Goal: Information Seeking & Learning: Learn about a topic

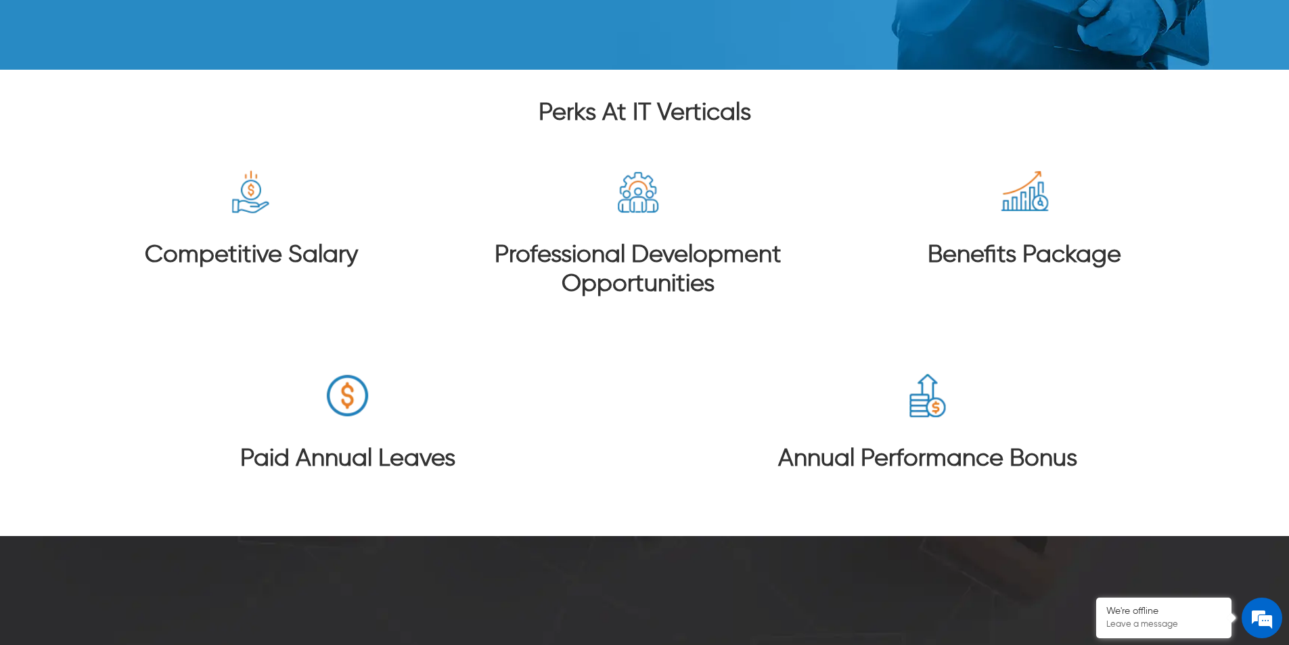
scroll to position [2848, 0]
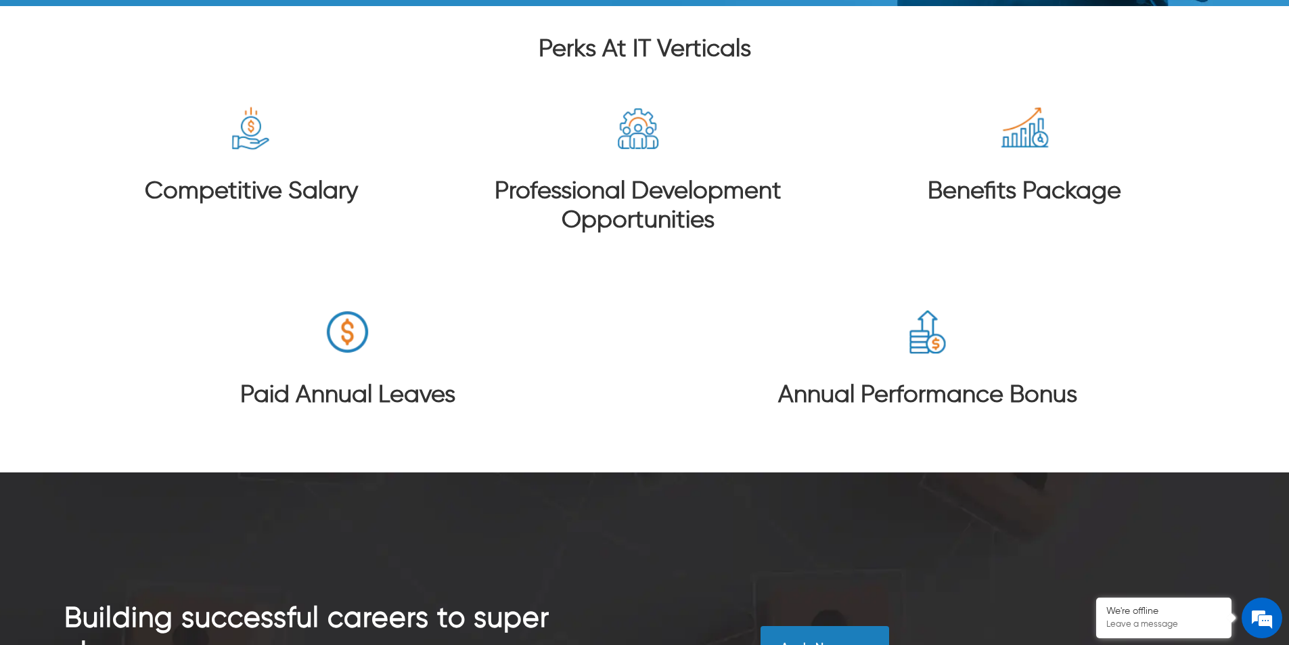
click at [925, 397] on h3 "Annual Performance Bonus" at bounding box center [927, 395] width 299 height 29
click at [331, 395] on h3 "Paid Annual Leaves" at bounding box center [347, 395] width 215 height 29
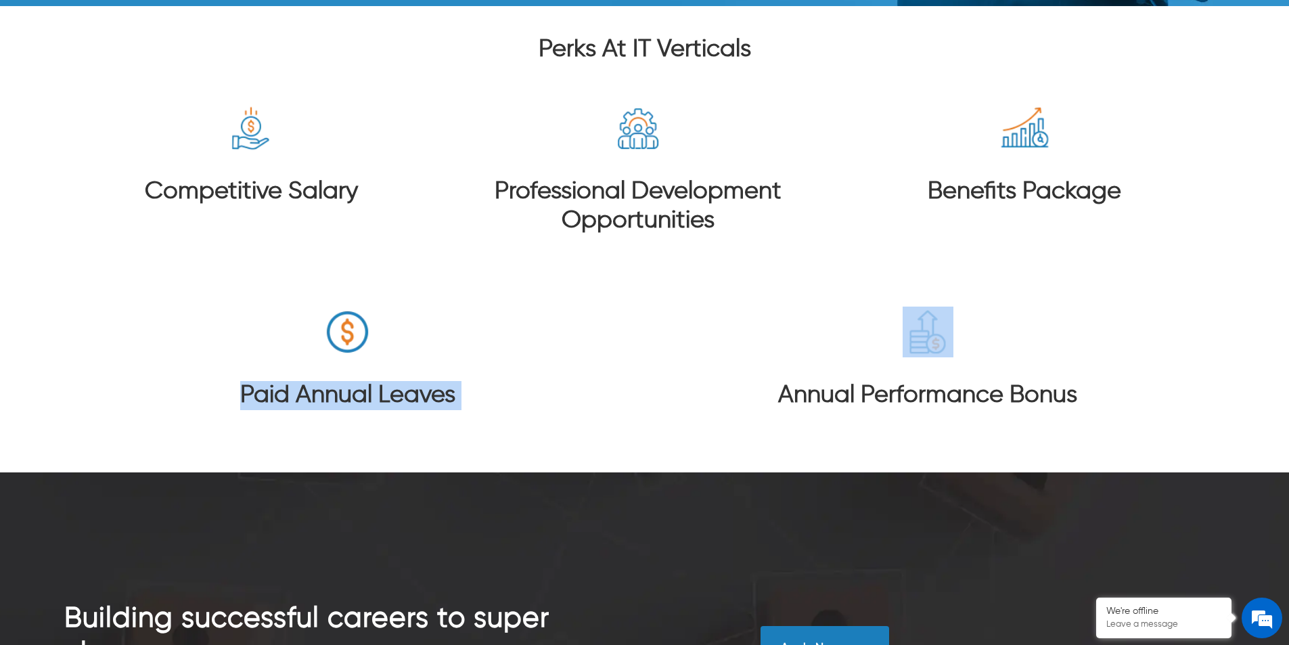
click at [331, 395] on h3 "Paid Annual Leaves" at bounding box center [347, 395] width 215 height 29
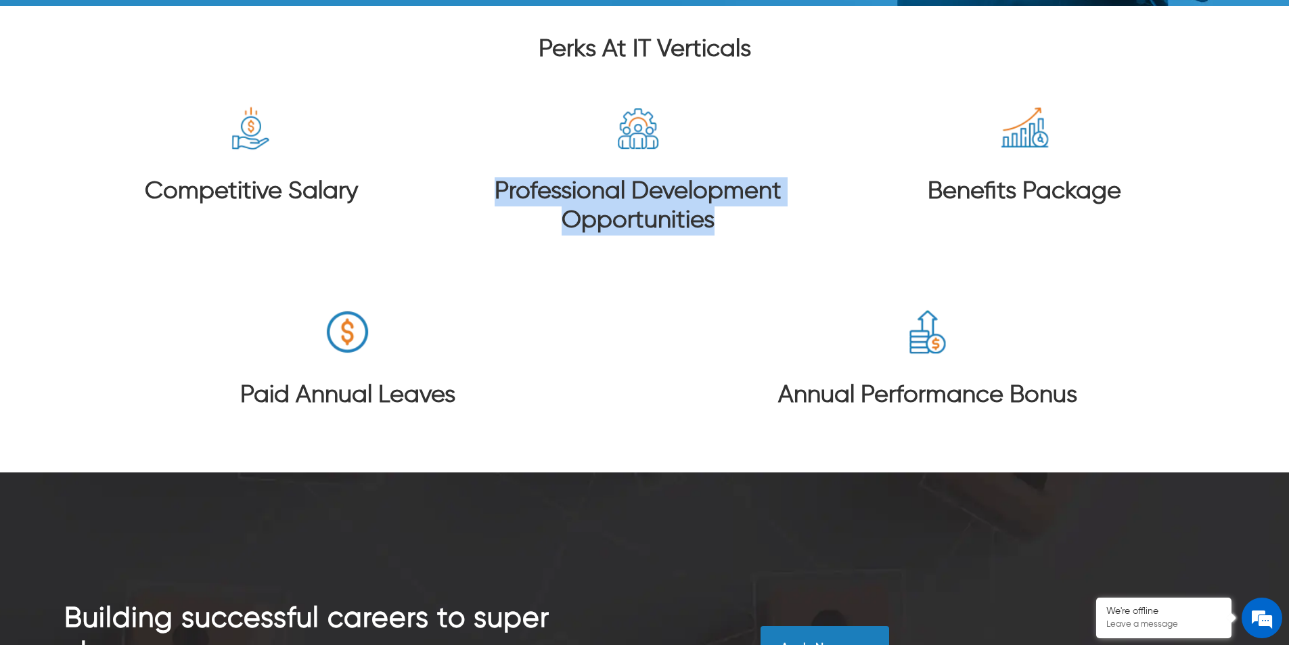
drag, startPoint x: 494, startPoint y: 192, endPoint x: 760, endPoint y: 234, distance: 269.3
click at [760, 234] on h3 "Professional Development Opportunities" at bounding box center [638, 206] width 348 height 58
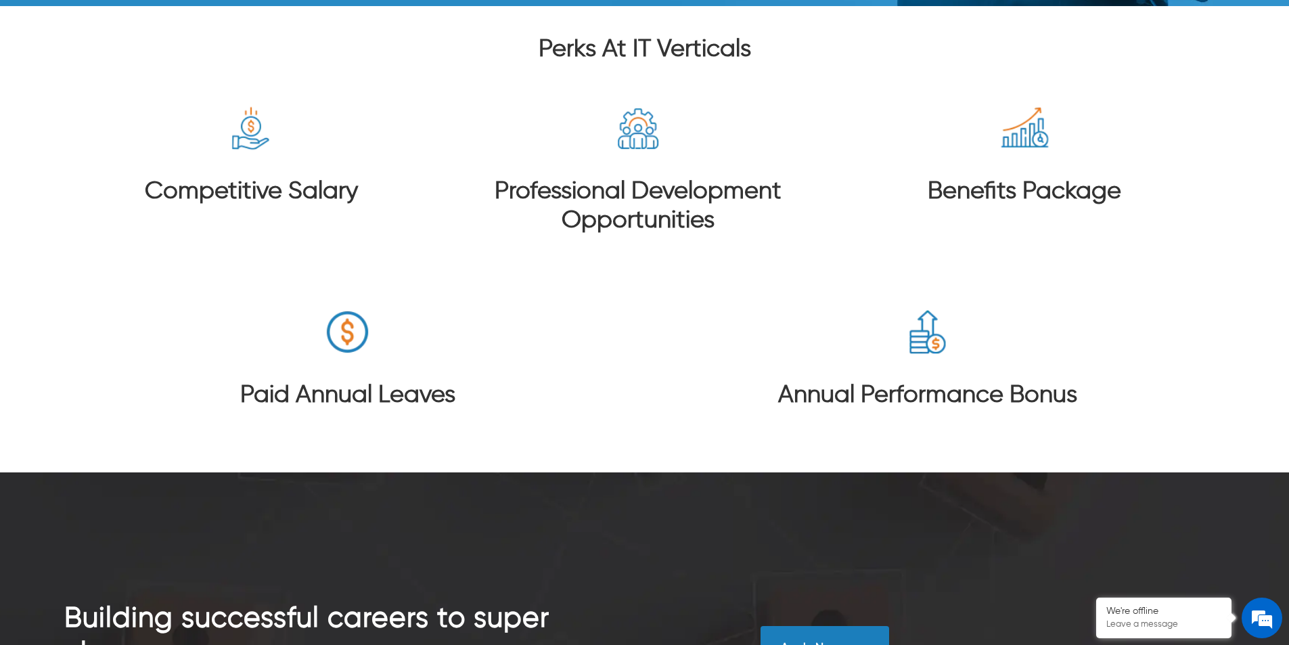
click at [977, 194] on h3 "Benefits Package" at bounding box center [1025, 191] width 194 height 29
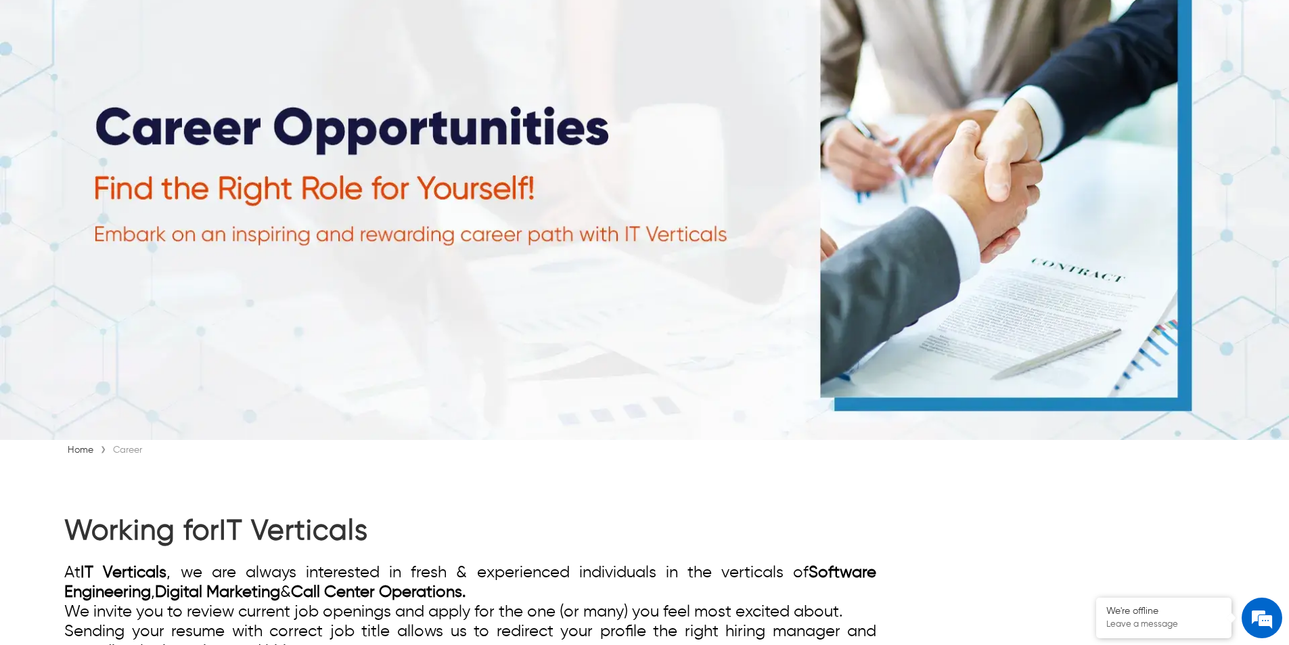
scroll to position [0, 0]
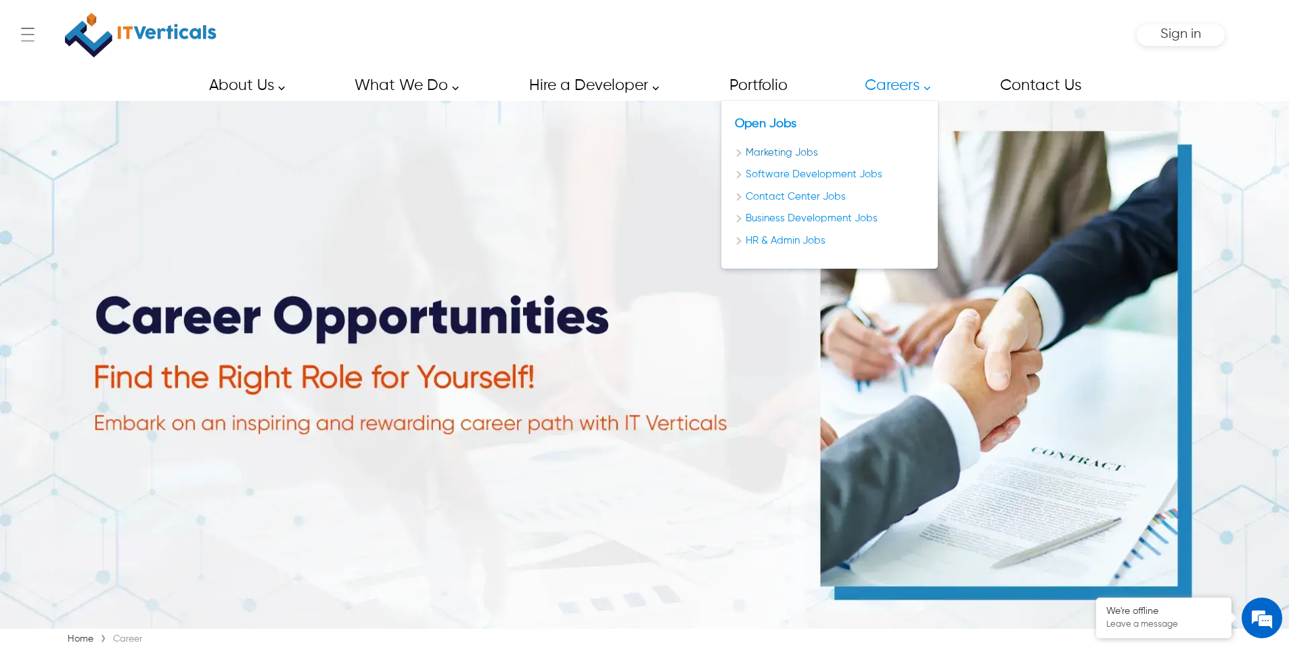
click at [804, 150] on link "Marketing Jobs" at bounding box center [830, 154] width 190 height 16
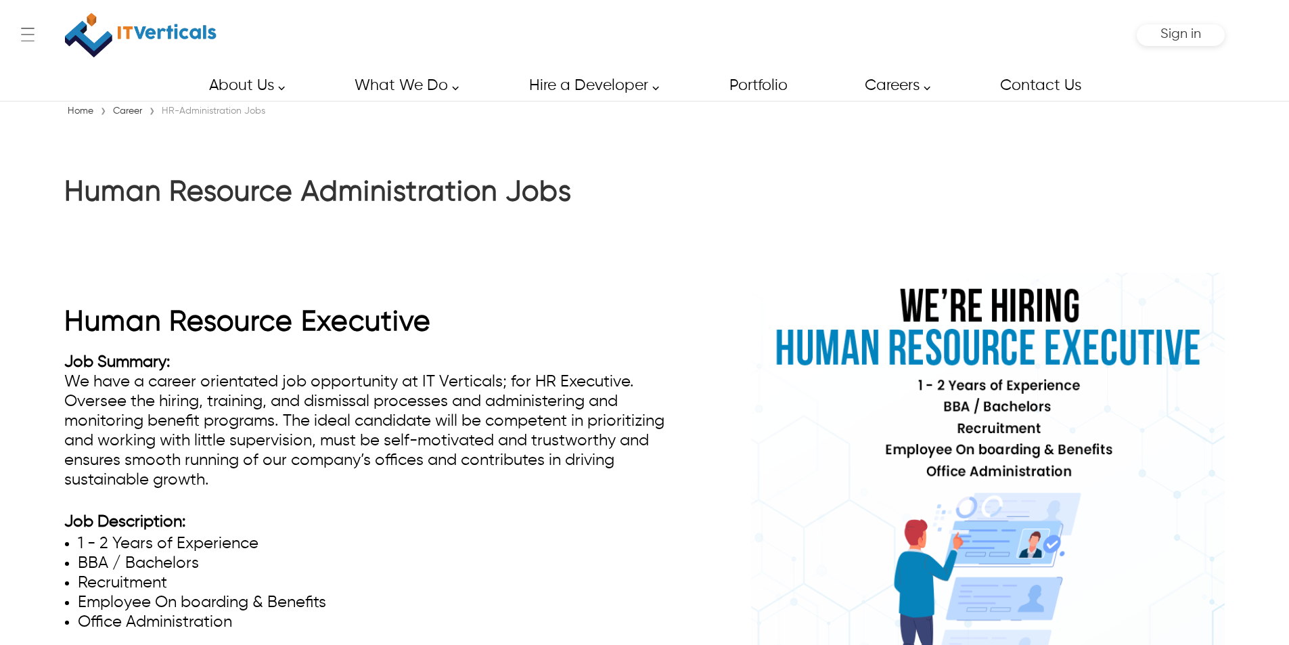
scroll to position [68, 0]
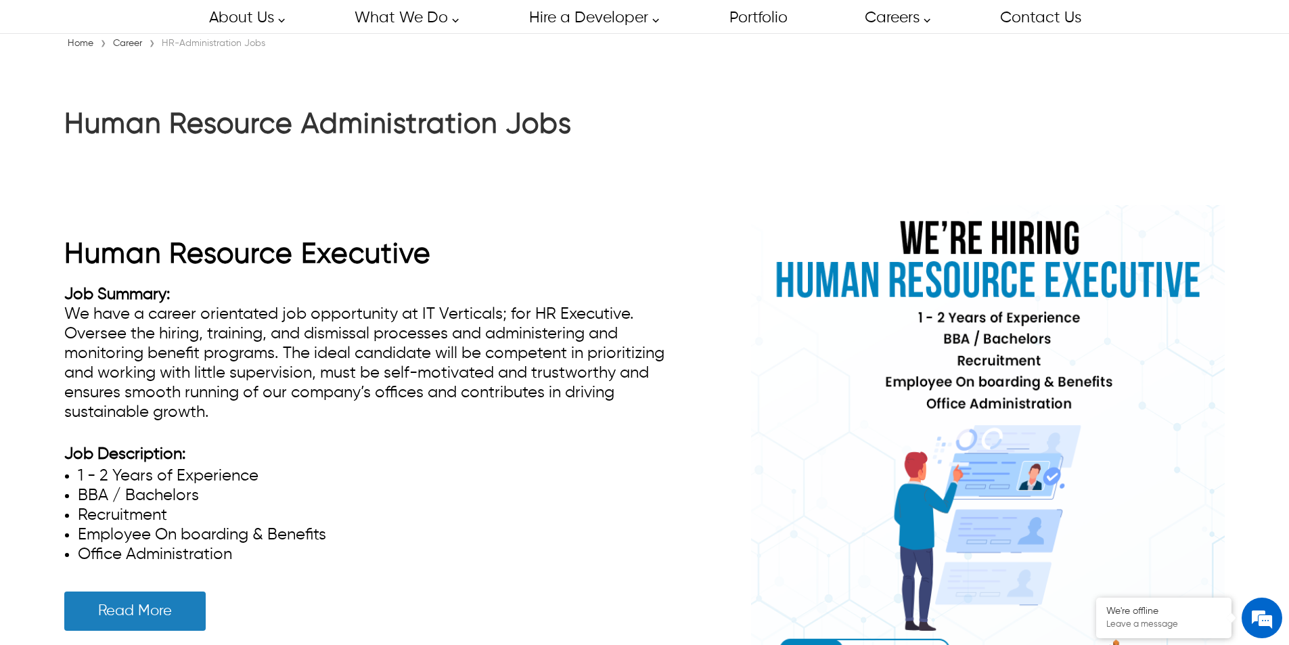
click at [310, 129] on h1 "Human Resource Administration Jobs" at bounding box center [470, 124] width 812 height 37
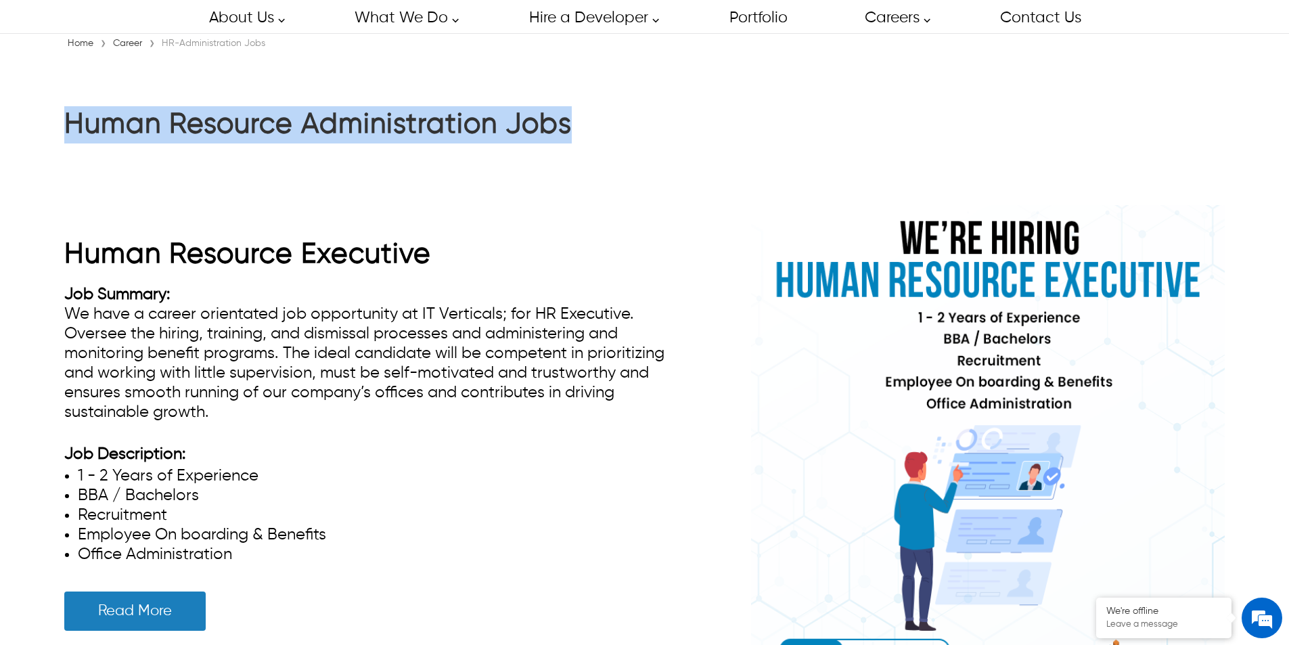
scroll to position [0, 0]
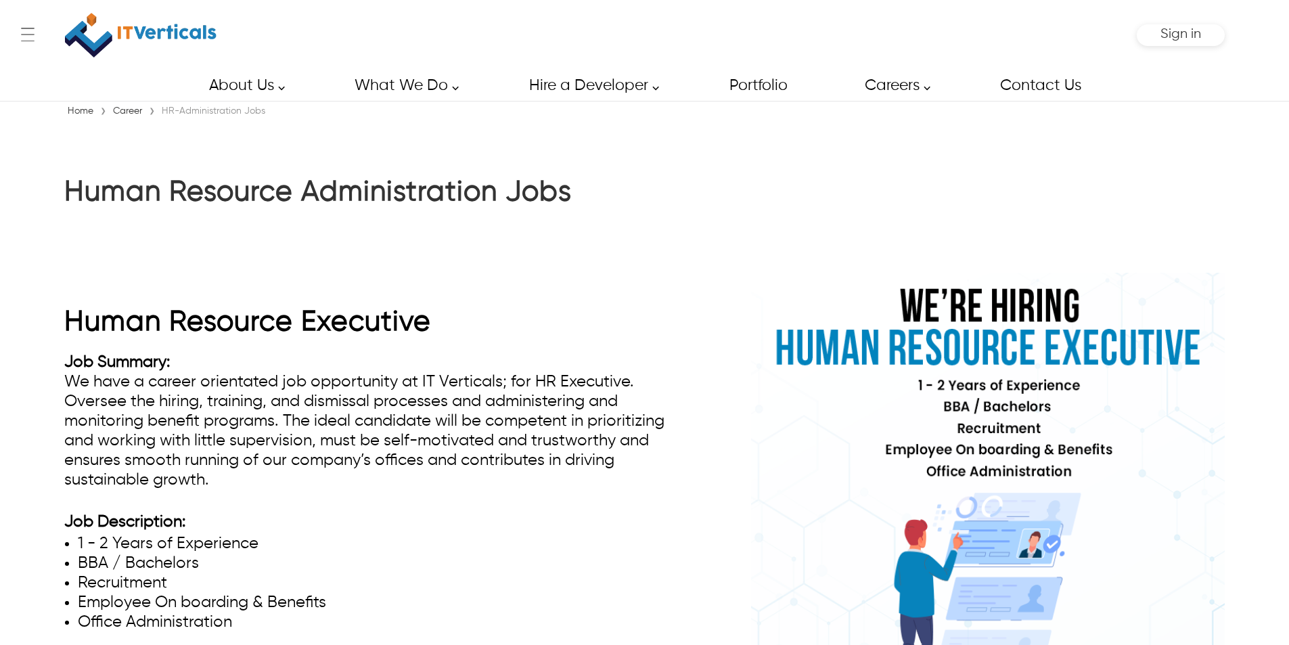
click at [384, 195] on h1 "Human Resource Administration Jobs" at bounding box center [470, 192] width 812 height 37
drag, startPoint x: 1254, startPoint y: 155, endPoint x: 1119, endPoint y: 160, distance: 134.8
click at [1254, 155] on div "Human Resource Administration Jobs" at bounding box center [644, 192] width 1289 height 141
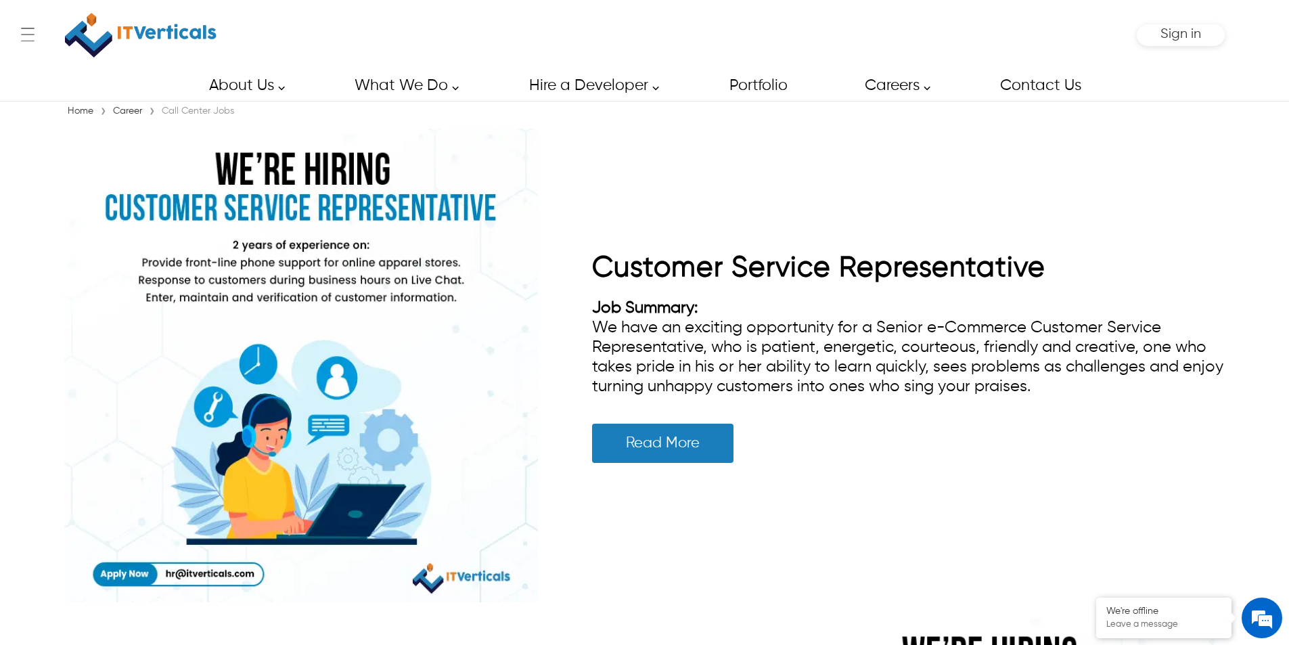
click at [1134, 520] on div "Customer Service Representative Job Summary: We have an exciting opportunity fo…" at bounding box center [644, 366] width 1161 height 474
